Goal: Task Accomplishment & Management: Manage account settings

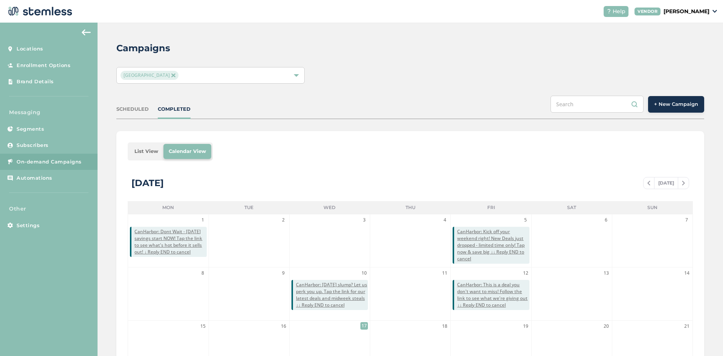
click at [84, 30] on img at bounding box center [86, 32] width 9 height 6
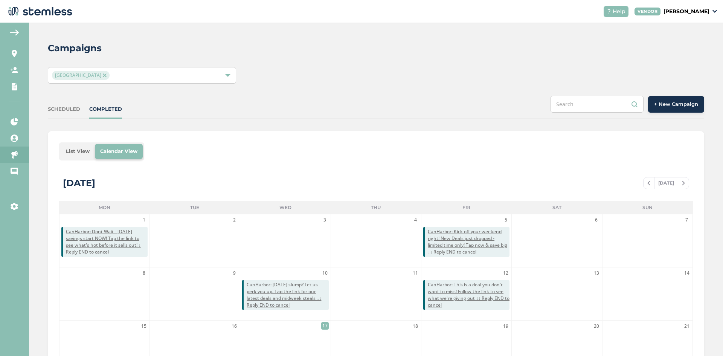
click at [662, 102] on span "+ New Campaign" at bounding box center [676, 105] width 44 height 8
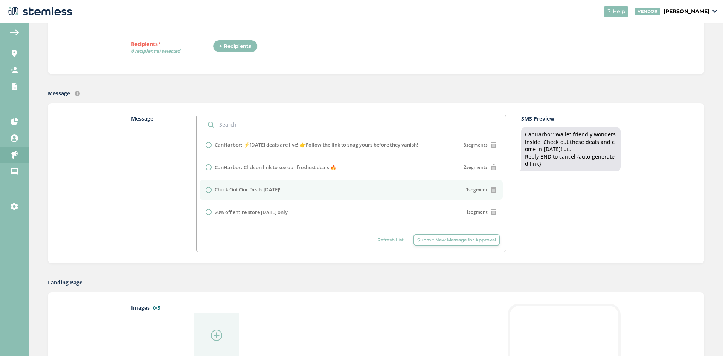
scroll to position [113, 0]
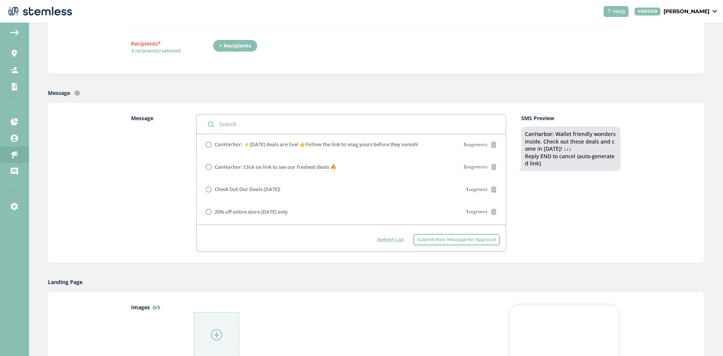
click at [468, 246] on div "Refresh List Submit New Message for Approval" at bounding box center [351, 237] width 309 height 27
click at [455, 238] on span "Submit New Message for Approval" at bounding box center [456, 239] width 79 height 7
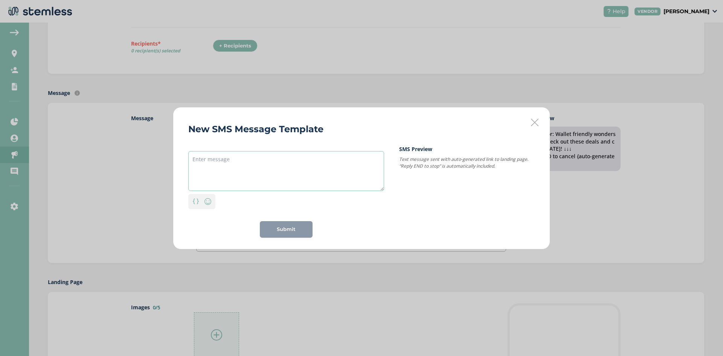
click at [204, 156] on textarea at bounding box center [286, 171] width 196 height 40
click at [539, 123] on div "New SMS Message Template Personalization Emoji 569 chars left; 1 segment(s) use…" at bounding box center [361, 178] width 377 height 142
click at [533, 123] on icon at bounding box center [535, 123] width 8 height 8
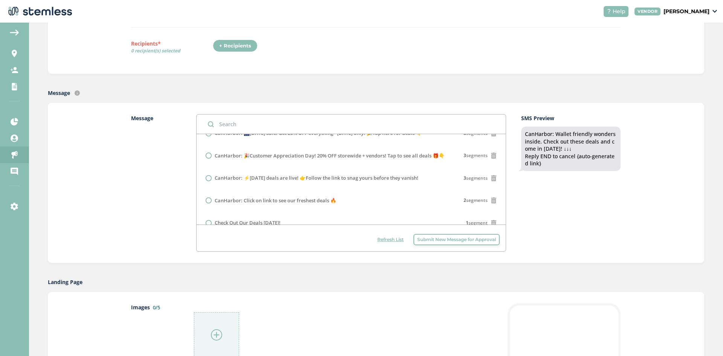
scroll to position [352, 0]
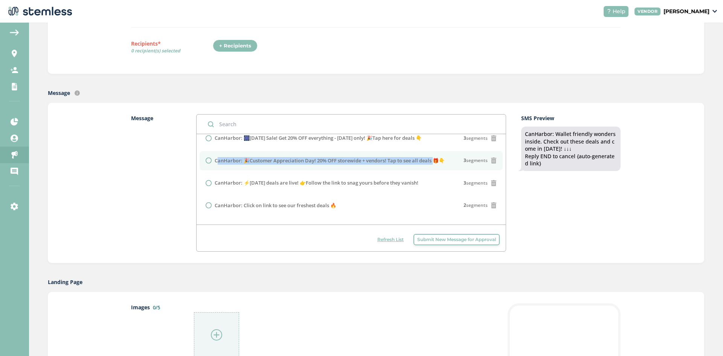
drag, startPoint x: 433, startPoint y: 198, endPoint x: 214, endPoint y: 195, distance: 219.2
click at [215, 165] on label "CanHarbor: 🎉Customer Appreciation Day! 20% OFF storewide + vendors! Tap to see …" at bounding box center [330, 161] width 230 height 8
radio input "false"
radio input "true"
copy label "CanHarbor: 🎉Customer Appreciation Day! 20% OFF storewide + vendors! Tap to see …"
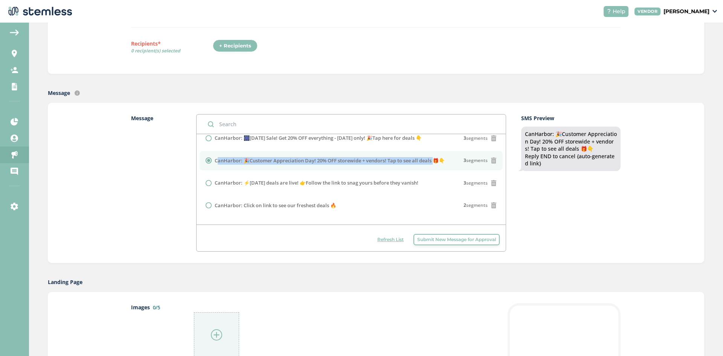
click at [441, 241] on span "Submit New Message for Approval" at bounding box center [456, 239] width 79 height 7
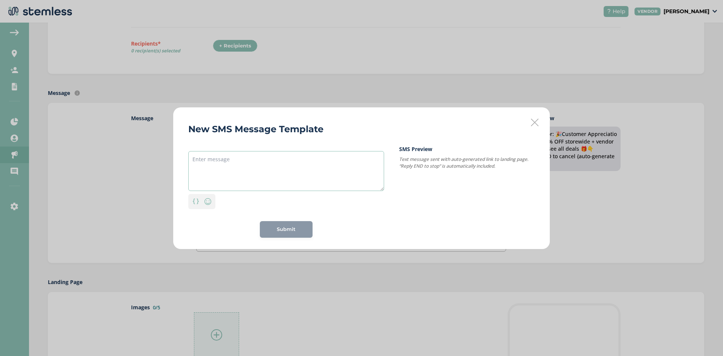
click at [229, 177] on textarea at bounding box center [286, 171] width 196 height 40
paste textarea "CanHarbor: 🎉Customer Appreciation Day! 20% OFF storewide + vendors! Tap to see …"
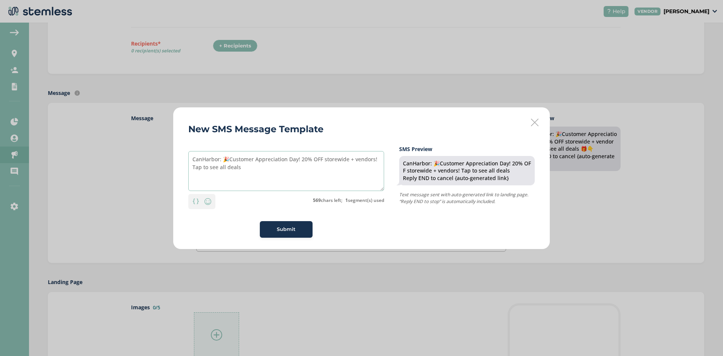
drag, startPoint x: 227, startPoint y: 162, endPoint x: 233, endPoint y: 166, distance: 7.2
click at [229, 163] on textarea "CanHarbor: 🎉Customer Appreciation Day! 20% OFF storewide + vendors! Tap to see …" at bounding box center [286, 171] width 196 height 40
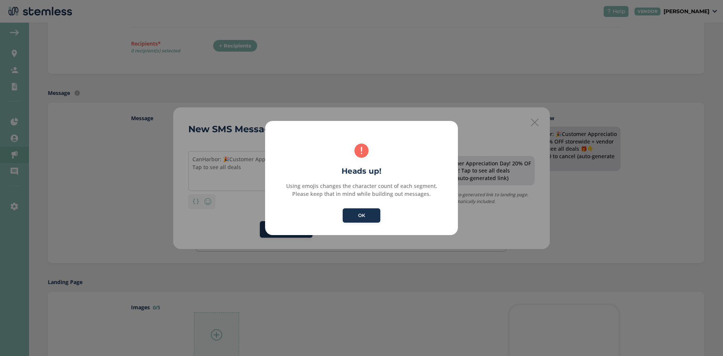
click at [368, 228] on div "× ! Heads up! Using emojis changes the character count of each segment. Please …" at bounding box center [361, 178] width 193 height 114
click at [366, 216] on button "OK" at bounding box center [362, 215] width 38 height 14
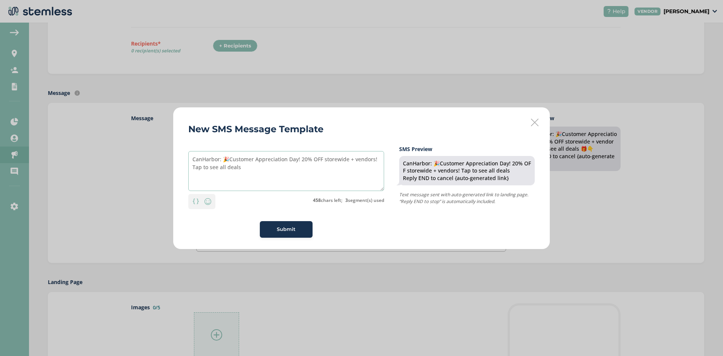
click at [231, 161] on textarea "CanHarbor: 🎉Customer Appreciation Day! 20% OFF storewide + vendors! Tap to see …" at bounding box center [286, 171] width 196 height 40
click at [255, 185] on textarea "CanHarbor: Customer Appreciation Day! 20% OFF storewide + vendors! Tap to see a…" at bounding box center [286, 171] width 196 height 40
click at [219, 156] on textarea "CanHarbor: Customer Appreciation Day! 20% OFF storewide + vendors! Tap to see a…" at bounding box center [286, 171] width 196 height 40
click at [224, 159] on textarea "CanHarbor: Customer Appreciation Day! 20% OFF storewide + vendors! Tap to see a…" at bounding box center [286, 171] width 196 height 40
click at [215, 180] on textarea "CanHarbor: Customer Appreciation Day! 20% OFF storewide + vendors! Tap to see a…" at bounding box center [286, 171] width 196 height 40
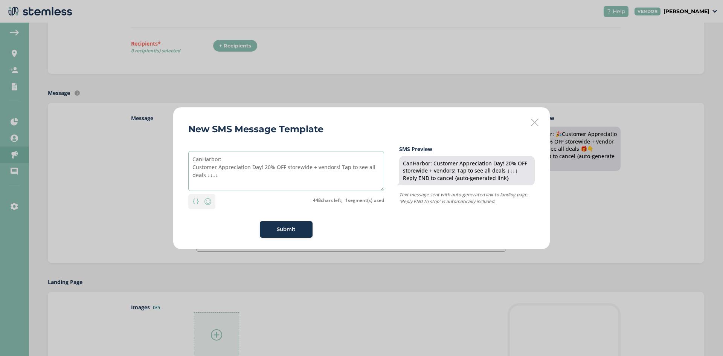
type textarea "CanHarbor: Customer Appreciation Day! 20% OFF storewide + vendors! Tap to see a…"
click at [203, 230] on div "Submit" at bounding box center [286, 229] width 196 height 17
click at [288, 231] on span "Submit" at bounding box center [286, 230] width 19 height 8
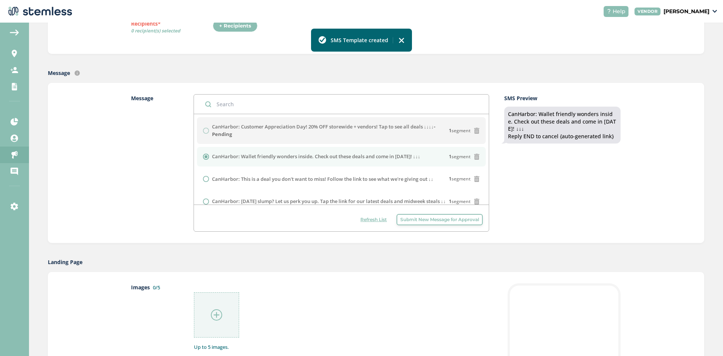
scroll to position [151, 0]
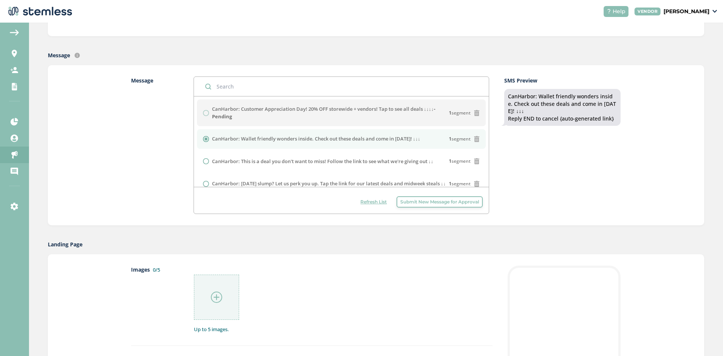
click at [212, 298] on img at bounding box center [216, 296] width 11 height 11
click at [198, 303] on div at bounding box center [216, 297] width 45 height 45
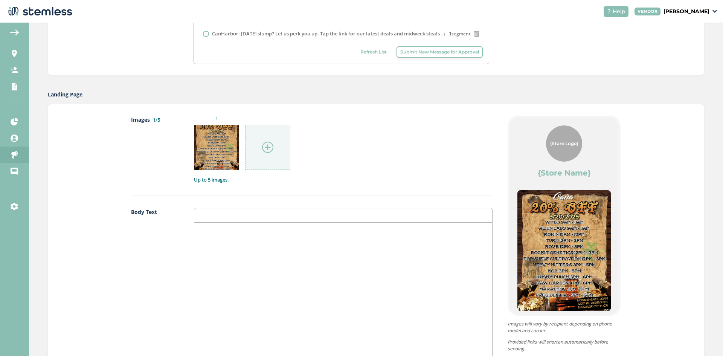
scroll to position [301, 0]
click at [267, 152] on img at bounding box center [267, 146] width 11 height 11
click at [277, 151] on div at bounding box center [267, 146] width 45 height 45
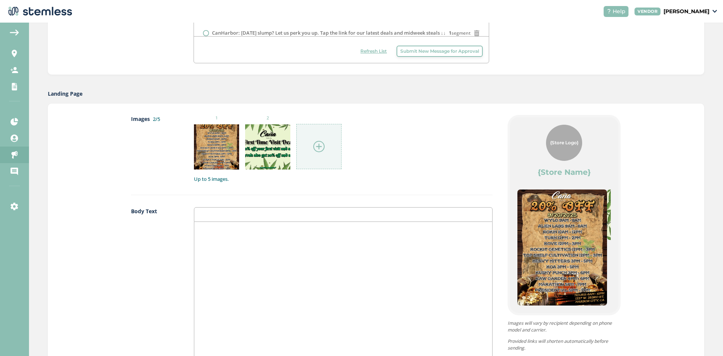
click at [294, 279] on div at bounding box center [343, 297] width 298 height 150
click at [204, 231] on p "🏴‍☠️🏴‍☠️" at bounding box center [343, 229] width 287 height 7
click at [212, 233] on div "🏴‍☠️☠️☠️🏴‍☠️" at bounding box center [343, 297] width 298 height 150
click at [219, 230] on p "🏴‍☠️☠️🌊☠️🏴‍☠️" at bounding box center [343, 229] width 287 height 7
click at [275, 238] on div "🏴‍☠️☠️AHOY, MATEYS!☠️🏴‍☠️" at bounding box center [343, 297] width 298 height 150
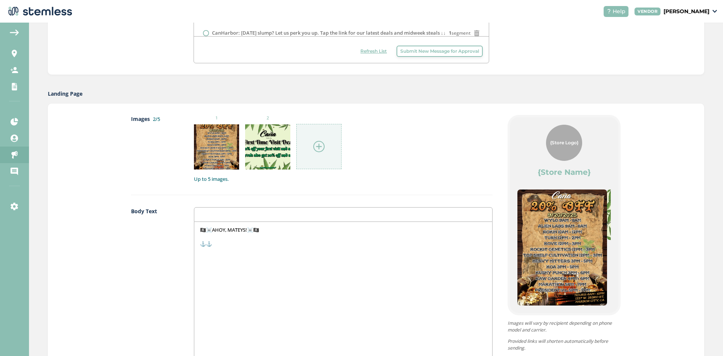
click at [203, 244] on p "⚓⚓" at bounding box center [343, 243] width 287 height 7
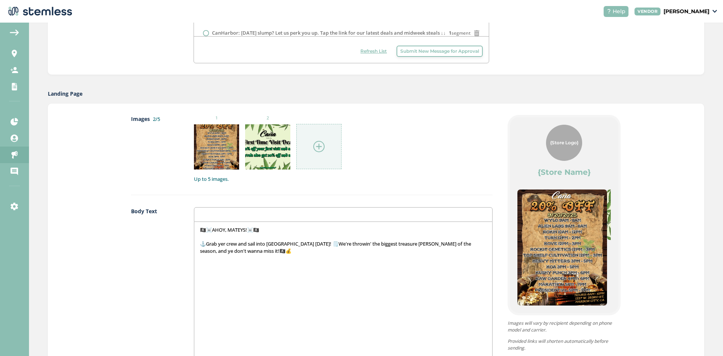
click at [310, 251] on p "⚓Grab yer crew and sail into [GEOGRAPHIC_DATA] [DATE]! 🗒️We're throwin' the big…" at bounding box center [343, 247] width 287 height 14
click at [208, 266] on p "🪙🪙" at bounding box center [343, 264] width 287 height 7
click at [229, 276] on div "🏴‍☠️☠️AHOY, MATEYS!☠️🏴‍☠️ ⚓Grab yer crew and sail into [GEOGRAPHIC_DATA] [DATE]…" at bounding box center [343, 297] width 298 height 150
click at [207, 281] on p "💵💵" at bounding box center [343, 278] width 287 height 7
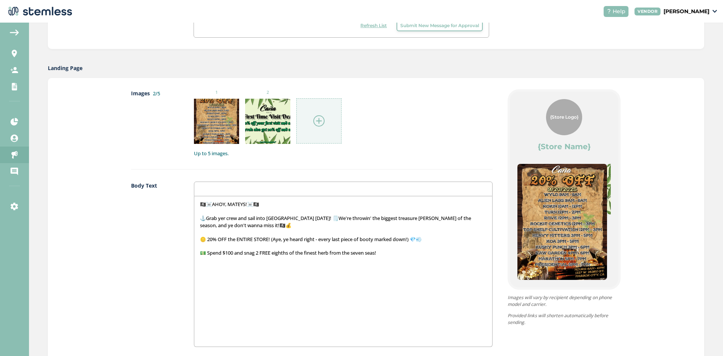
scroll to position [339, 0]
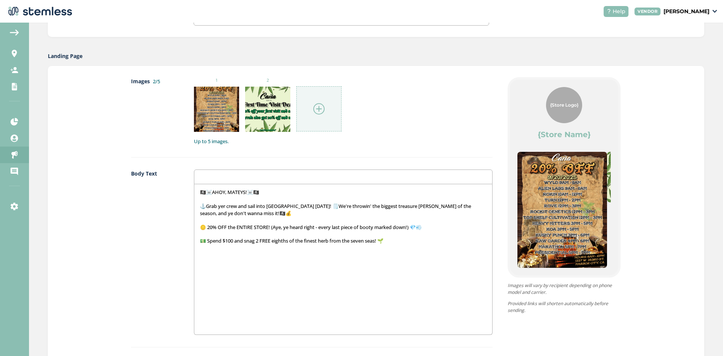
click at [397, 247] on div "🏴‍☠️☠️AHOY, MATEYS!☠️🏴‍☠️ ⚓Grab yer crew and sail into [GEOGRAPHIC_DATA] [DATE]…" at bounding box center [343, 259] width 298 height 150
click at [301, 247] on p "That's treasure on top of treasure! 🪙" at bounding box center [343, 247] width 287 height 7
drag, startPoint x: 204, startPoint y: 262, endPoint x: 212, endPoint y: 267, distance: 8.9
click at [204, 262] on p "🍻🍻" at bounding box center [343, 261] width 287 height 7
drag, startPoint x: 201, startPoint y: 276, endPoint x: 214, endPoint y: 283, distance: 14.7
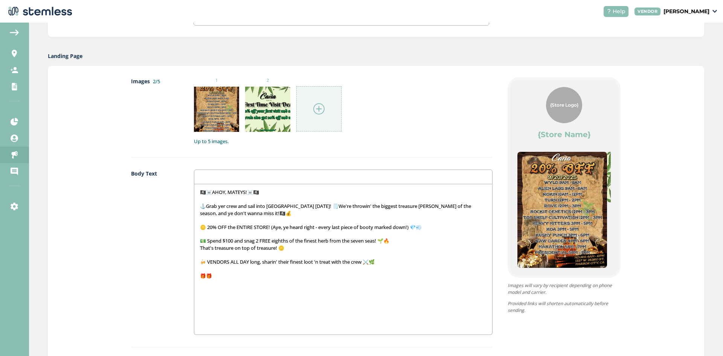
click at [201, 276] on p "🎁🎁" at bounding box center [343, 275] width 287 height 7
click at [206, 280] on div "🏴‍☠️☠️AHOY, MATEYS!☠️🏴‍☠️ ⚓Grab yer crew and sail into [GEOGRAPHIC_DATA] [DATE]…" at bounding box center [343, 259] width 298 height 150
click at [292, 282] on div "🏴‍☠️☠️AHOY, MATEYS!☠️🏴‍☠️ ⚓Grab yer crew and sail into [GEOGRAPHIC_DATA] [DATE]…" at bounding box center [343, 259] width 298 height 150
click at [321, 283] on p "mystery prizes for landlubbers 'n sea dogs alike!" at bounding box center [343, 282] width 287 height 7
click at [333, 284] on p "mystery prizes for landlubbers 'n sea dogs alike! 🐙⚓" at bounding box center [343, 282] width 287 height 7
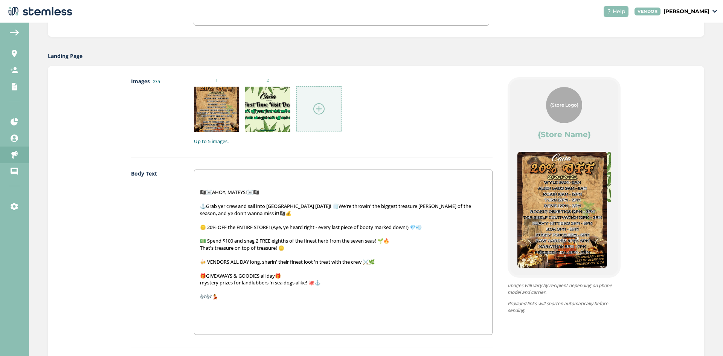
click at [211, 298] on p "🎶🎶💃" at bounding box center [343, 296] width 287 height 7
click at [236, 301] on div "🏴‍☠️☠️AHOY, MATEYS!☠️🏴‍☠️ ⚓Grab yer crew and sail into [GEOGRAPHIC_DATA] [DATE]…" at bounding box center [343, 259] width 298 height 150
click at [202, 311] on p "⚓⚓" at bounding box center [343, 310] width 287 height 7
click at [217, 320] on div "🏴‍☠️☠️AHOY, MATEYS!☠️🏴‍☠️ ⚓Grab yer crew and sail into [GEOGRAPHIC_DATA] [DATE]…" at bounding box center [343, 259] width 298 height 150
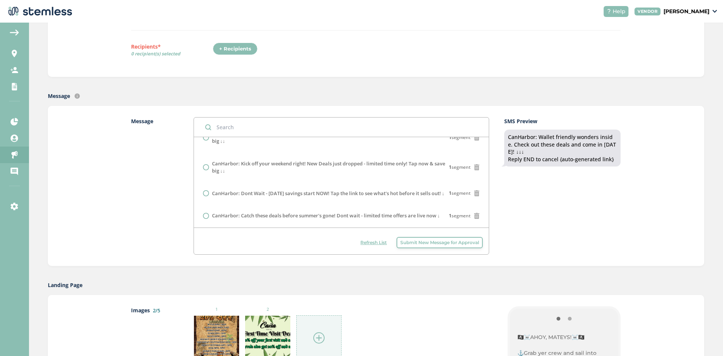
scroll to position [113, 0]
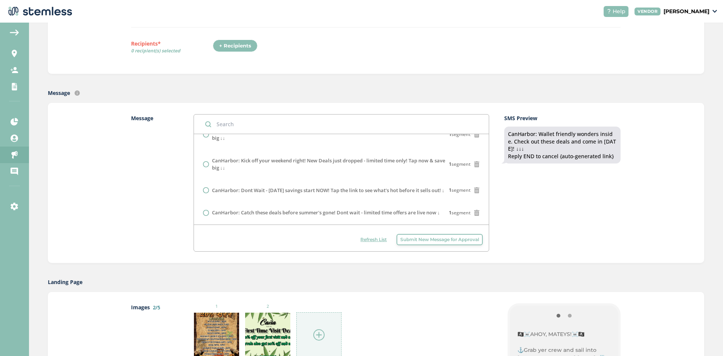
click at [367, 242] on span "Refresh List" at bounding box center [373, 239] width 26 height 7
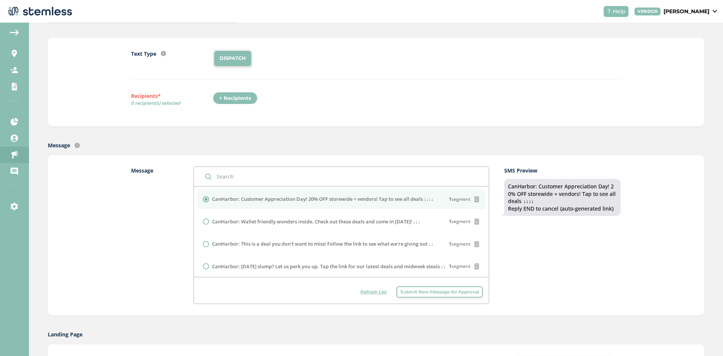
scroll to position [0, 0]
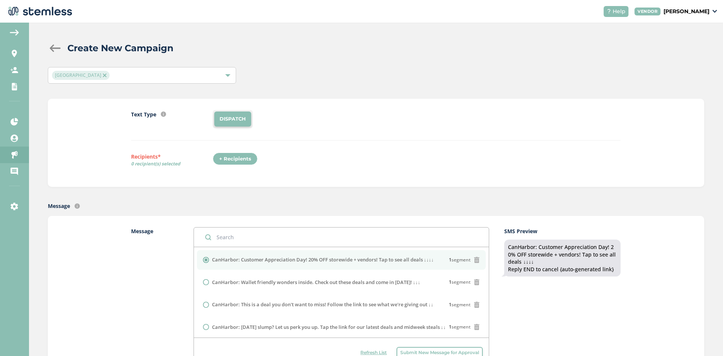
click at [224, 159] on div "+ Recipients" at bounding box center [235, 159] width 45 height 13
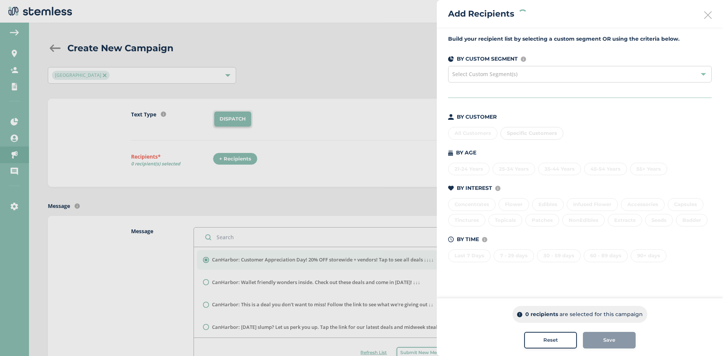
click at [470, 137] on div "All Customers Specific Customers" at bounding box center [580, 132] width 264 height 16
click at [467, 129] on div "All Customers" at bounding box center [472, 133] width 49 height 13
click at [599, 341] on div "Save" at bounding box center [609, 340] width 41 height 8
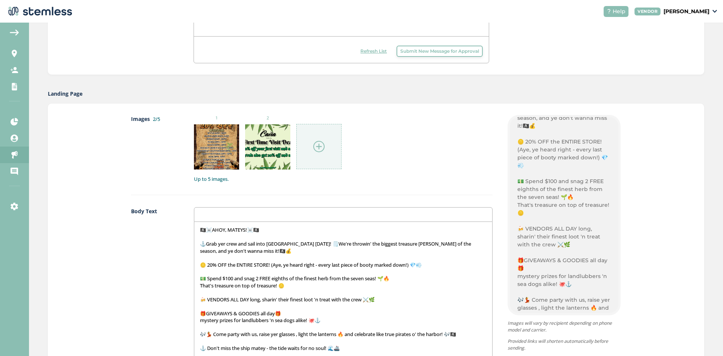
scroll to position [301, 0]
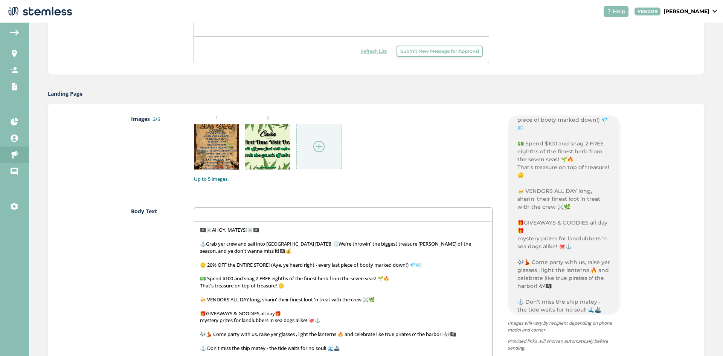
click at [331, 299] on p "🍻 VENDORS ALL DAY long, sharin' their finest loot 'n treat with the crew ⚔️🌿" at bounding box center [343, 299] width 287 height 7
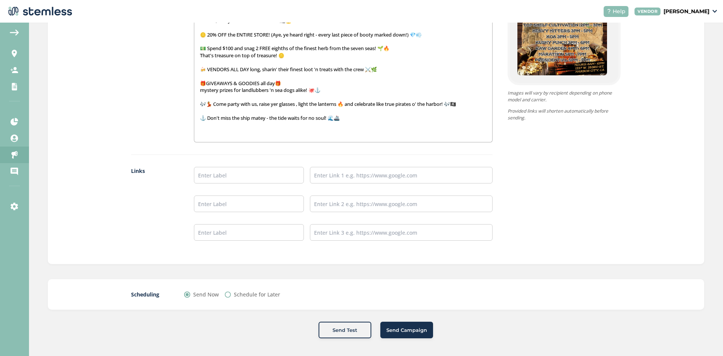
scroll to position [533, 0]
click at [231, 177] on input "text" at bounding box center [249, 174] width 110 height 17
type input "Menu"
click at [227, 199] on input "text" at bounding box center [249, 202] width 110 height 17
type input "Instagram"
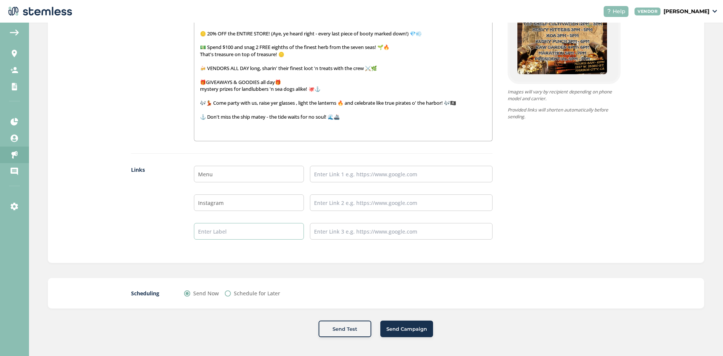
click at [240, 229] on input "text" at bounding box center [249, 231] width 110 height 17
type input "TikTok"
click at [352, 171] on input "text" at bounding box center [401, 174] width 183 height 17
type input "[URL][DOMAIN_NAME]"
click at [350, 206] on input "text" at bounding box center [401, 202] width 183 height 17
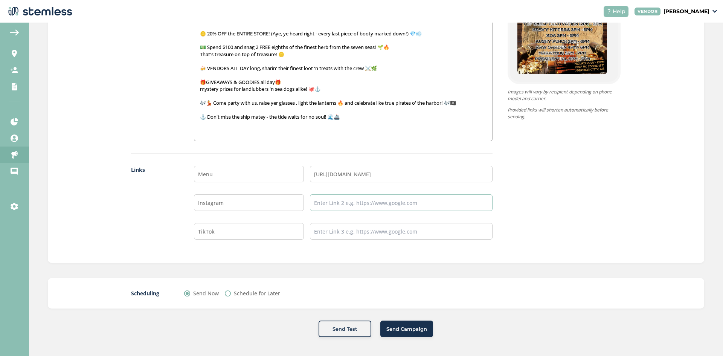
type input "[URL][DOMAIN_NAME]"
click at [353, 229] on input "text" at bounding box center [401, 231] width 183 height 17
type input "[URL][DOMAIN_NAME][DOMAIN_NAME]"
click at [250, 297] on label "Schedule for Later" at bounding box center [257, 293] width 46 height 8
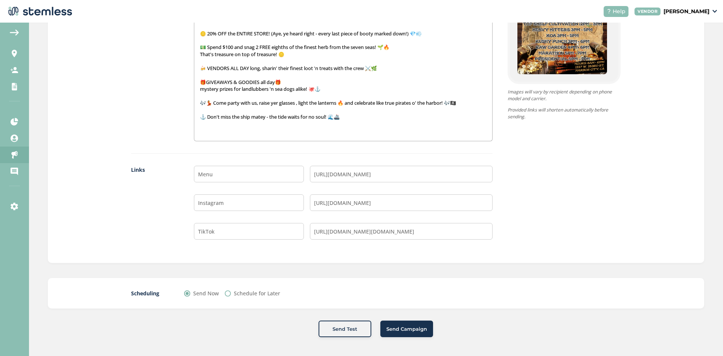
click at [231, 296] on input "Schedule for Later" at bounding box center [228, 293] width 6 height 6
radio input "true"
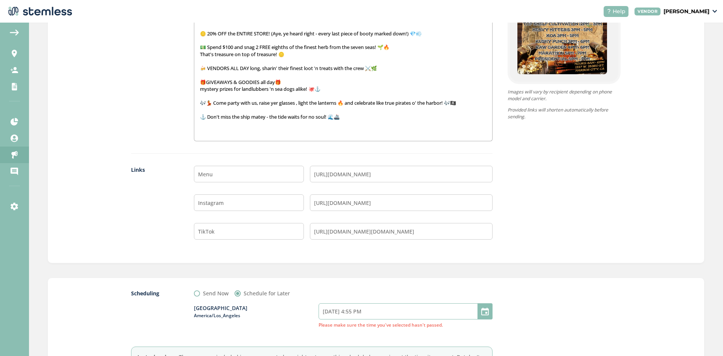
click at [378, 317] on input "[DATE] 4:55 PM" at bounding box center [406, 311] width 174 height 16
select select "16"
select select "55"
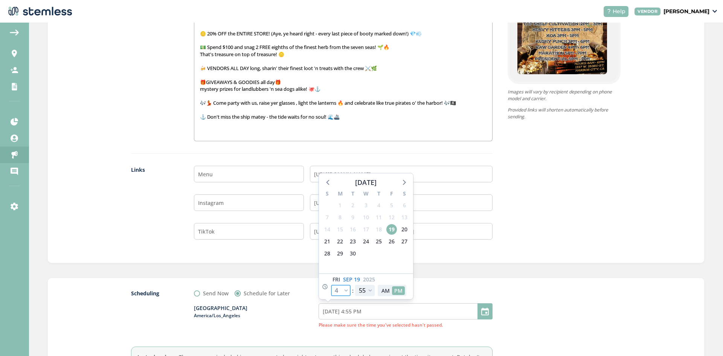
click at [339, 294] on select "12 1 2 3 4 5 6 7 8 9 10 11" at bounding box center [341, 290] width 20 height 11
select select "20"
click at [331, 285] on select "12 1 2 3 4 5 6 7 8 9 10 11" at bounding box center [341, 290] width 20 height 11
type input "[DATE] 8:55 PM"
select select "20"
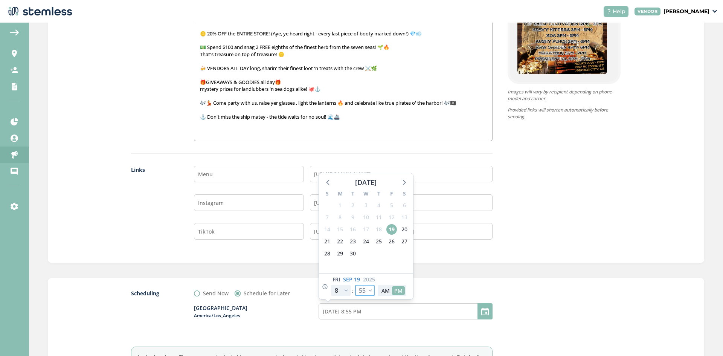
click at [366, 293] on select "00 05 10 15 20 25 30 35 40 45 50 55" at bounding box center [365, 290] width 20 height 11
select select "0"
click at [355, 285] on select "00 05 10 15 20 25 30 35 40 45 50 55" at bounding box center [365, 290] width 20 height 11
type input "[DATE] 8:00 PM"
select select "0"
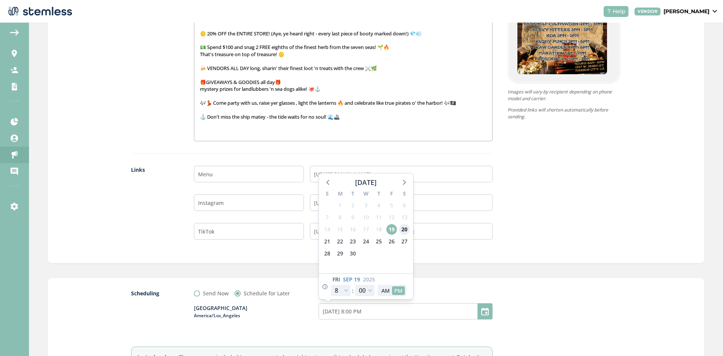
click at [403, 228] on span "20" at bounding box center [404, 229] width 11 height 11
type input "[DATE] 8:00 PM"
click at [427, 279] on div "Scheduling Send Now Schedule for Later [GEOGRAPHIC_DATA] [GEOGRAPHIC_DATA]/Los_…" at bounding box center [376, 336] width 656 height 116
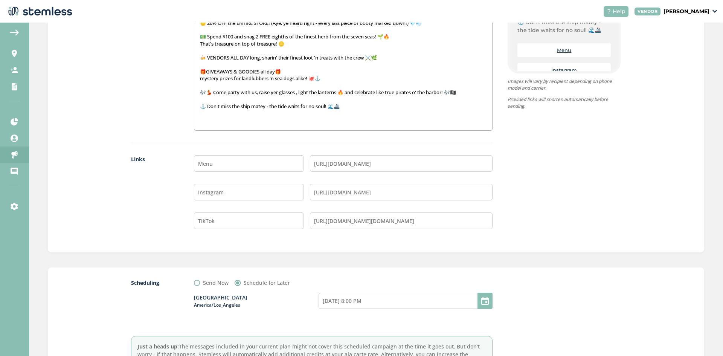
scroll to position [618, 0]
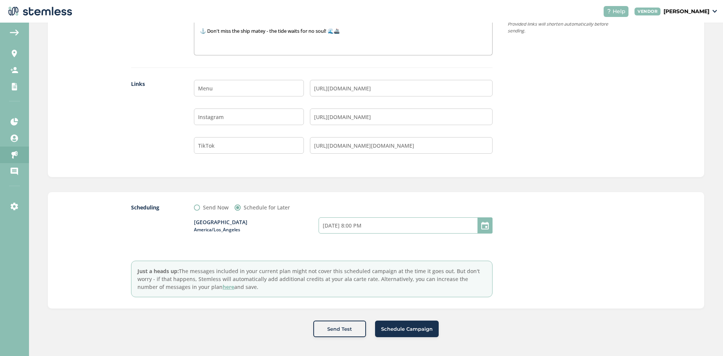
click at [385, 226] on input "[DATE] 8:00 PM" at bounding box center [406, 225] width 174 height 16
select select "20"
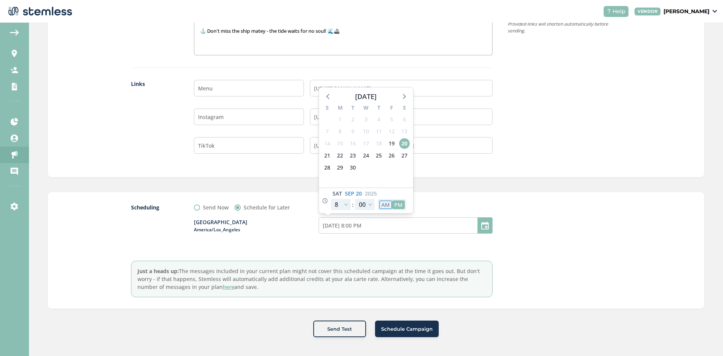
click at [386, 205] on button "AM" at bounding box center [385, 204] width 13 height 9
type input "[DATE] 8:00 AM"
select select "8"
click at [604, 236] on div at bounding box center [564, 250] width 113 height 94
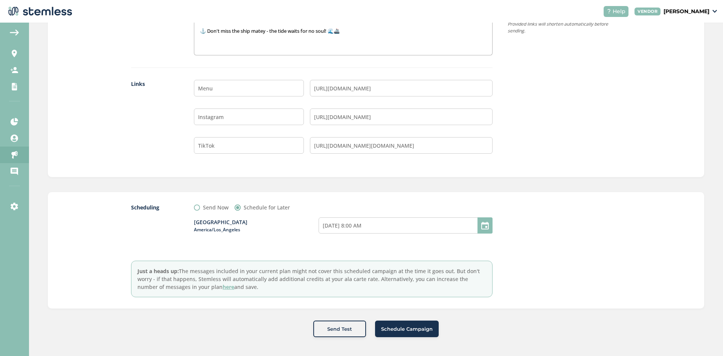
click at [425, 331] on span "Schedule Campaign" at bounding box center [407, 329] width 52 height 8
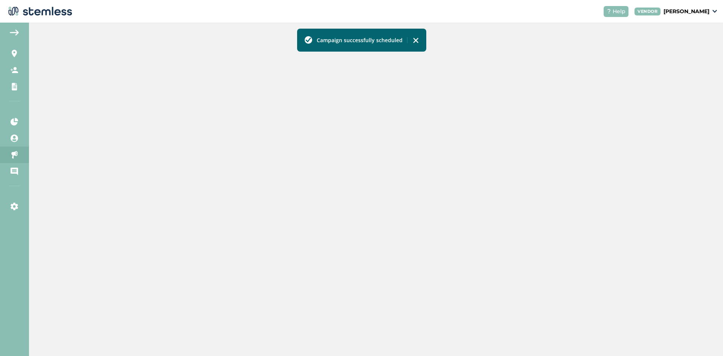
scroll to position [154, 0]
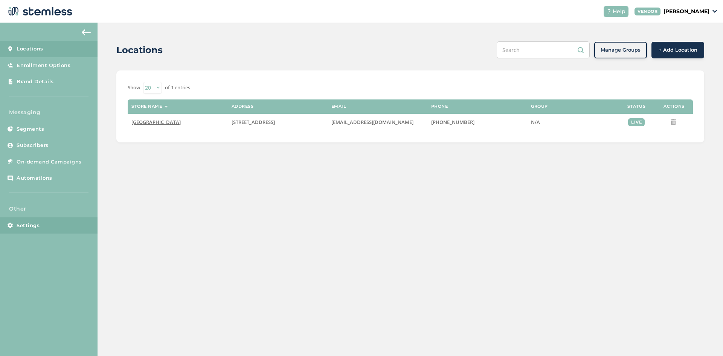
click at [28, 224] on span "Settings" at bounding box center [28, 226] width 23 height 8
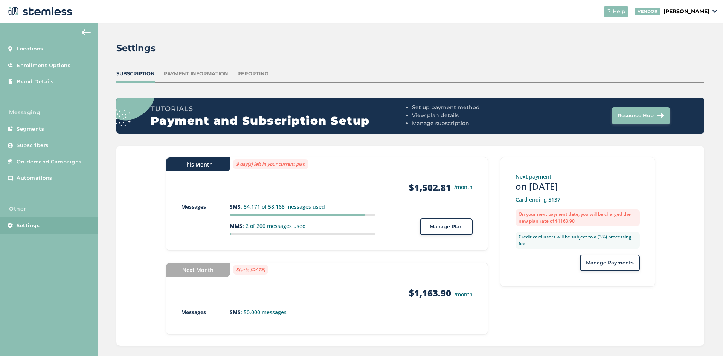
click at [437, 229] on span "Manage Plan" at bounding box center [446, 227] width 33 height 8
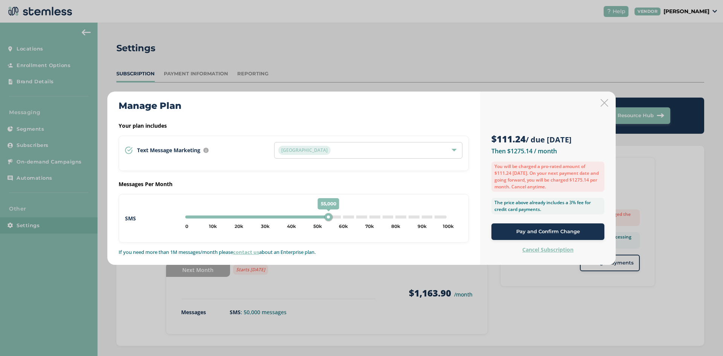
drag, startPoint x: 316, startPoint y: 217, endPoint x: 328, endPoint y: 217, distance: 11.7
click at [328, 217] on div "55,000" at bounding box center [329, 217] width 8 height 8
drag, startPoint x: 328, startPoint y: 216, endPoint x: 341, endPoint y: 216, distance: 12.4
click at [341, 216] on div "60,000" at bounding box center [342, 217] width 8 height 8
type input "55000"
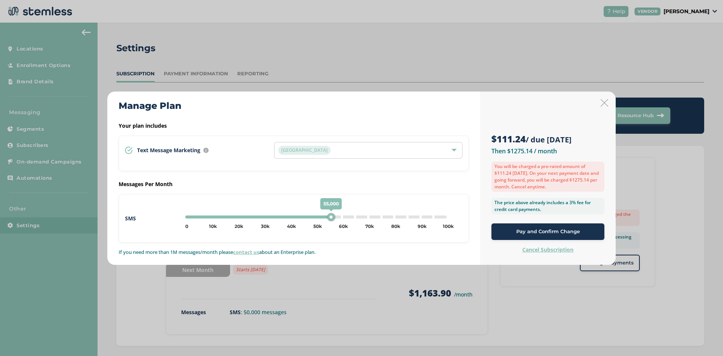
drag, startPoint x: 341, startPoint y: 217, endPoint x: 330, endPoint y: 216, distance: 10.6
click at [330, 216] on div "55,000" at bounding box center [331, 217] width 8 height 8
click at [532, 230] on span "Pay and Confirm Change" at bounding box center [548, 232] width 64 height 8
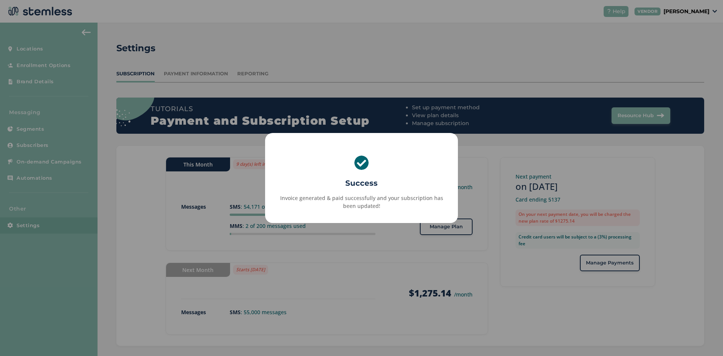
drag, startPoint x: 334, startPoint y: 275, endPoint x: 337, endPoint y: 262, distance: 12.9
click at [335, 270] on div "× Success Invoice generated & paid successfully and your subscription has been …" at bounding box center [361, 178] width 723 height 356
